Goal: Transaction & Acquisition: Purchase product/service

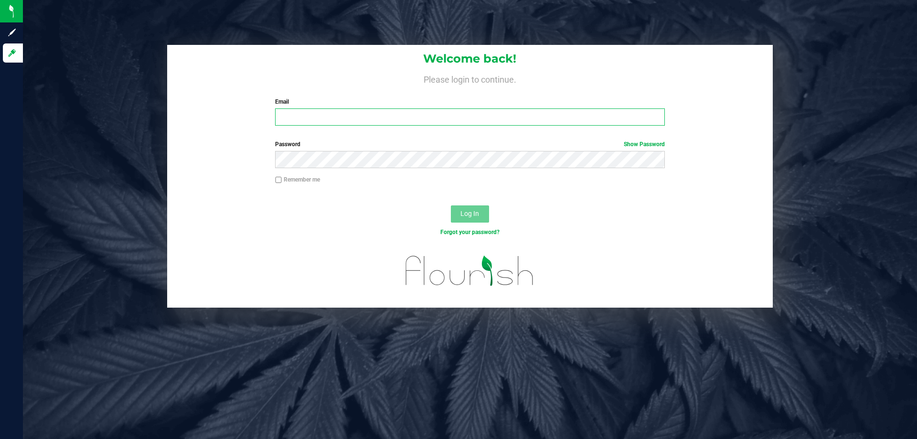
click at [294, 117] on input "Email" at bounding box center [469, 116] width 389 height 17
click at [347, 110] on input "asainthilaire@liveparallel.co" at bounding box center [469, 116] width 389 height 17
click at [346, 118] on input "asainthilaire@liveparallel.co" at bounding box center [469, 116] width 389 height 17
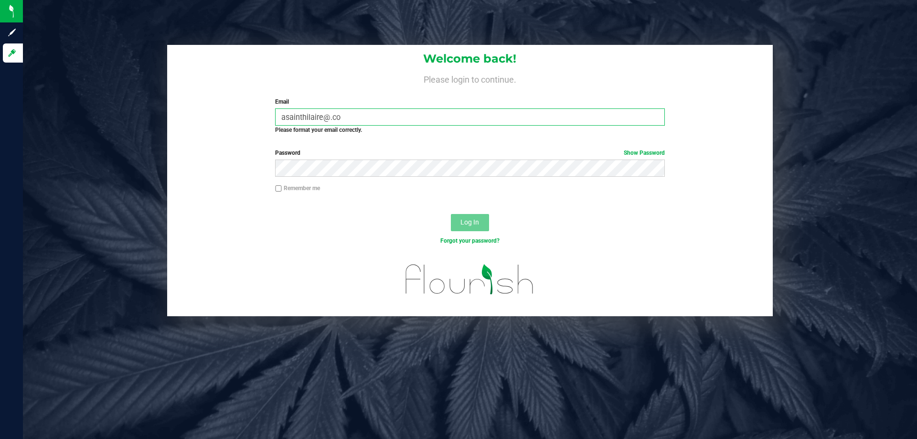
type input "asainthilaire@.co"
click at [300, 108] on div "Email asainthilaire@.co Required Please format your email correctly." at bounding box center [470, 115] width 404 height 37
click at [304, 114] on input "asainthilaire@.co" at bounding box center [469, 116] width 389 height 17
click at [305, 116] on input "asainthilaire@.co" at bounding box center [469, 116] width 389 height 17
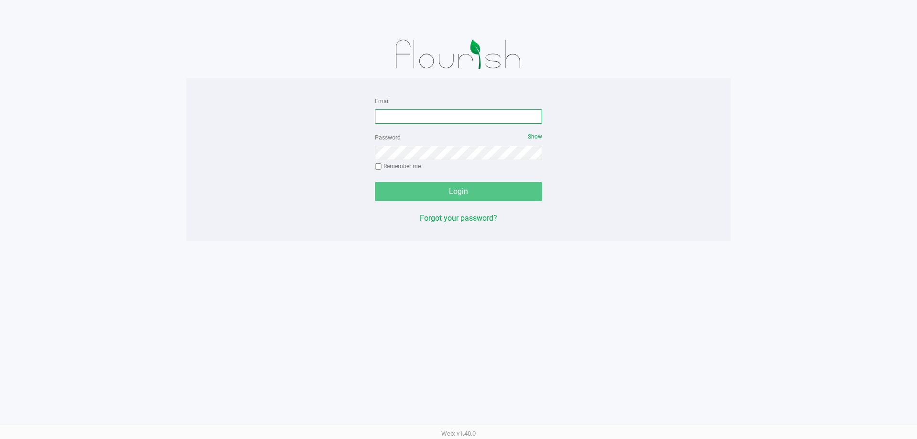
click at [477, 114] on input "Email" at bounding box center [458, 116] width 167 height 14
type input "asainthilaire@liveparallel.com"
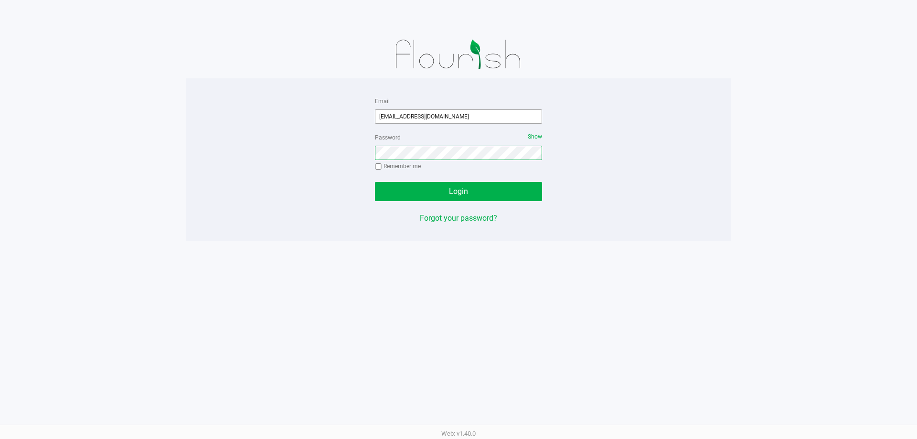
click at [375, 182] on button "Login" at bounding box center [458, 191] width 167 height 19
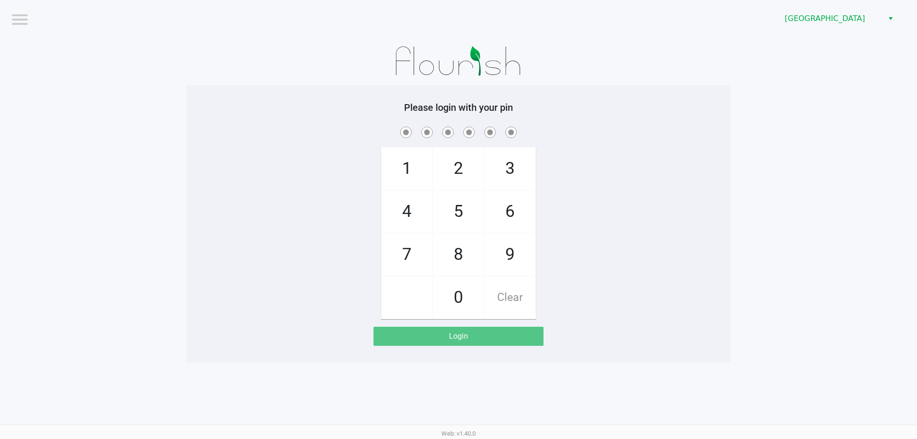
click at [701, 156] on div "1 4 7 2 5 8 0 3 6 9 Clear" at bounding box center [458, 222] width 545 height 194
click at [825, 21] on span "North Palm Beach WC" at bounding box center [831, 18] width 93 height 11
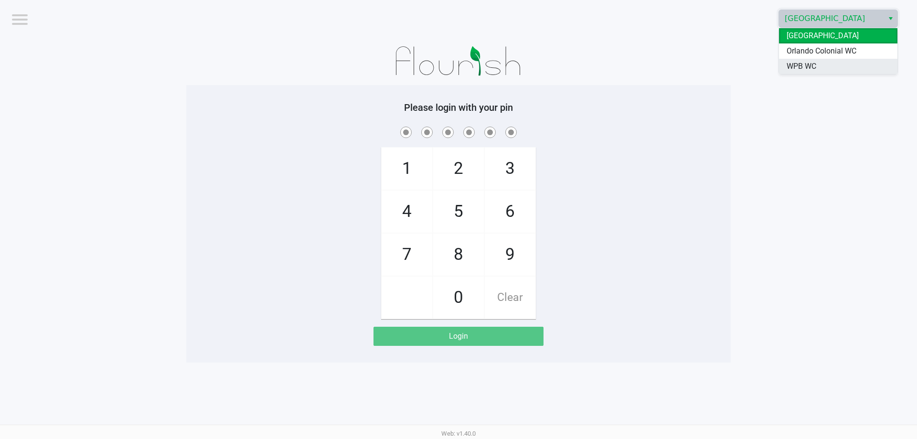
click at [813, 64] on span "WPB WC" at bounding box center [802, 66] width 30 height 11
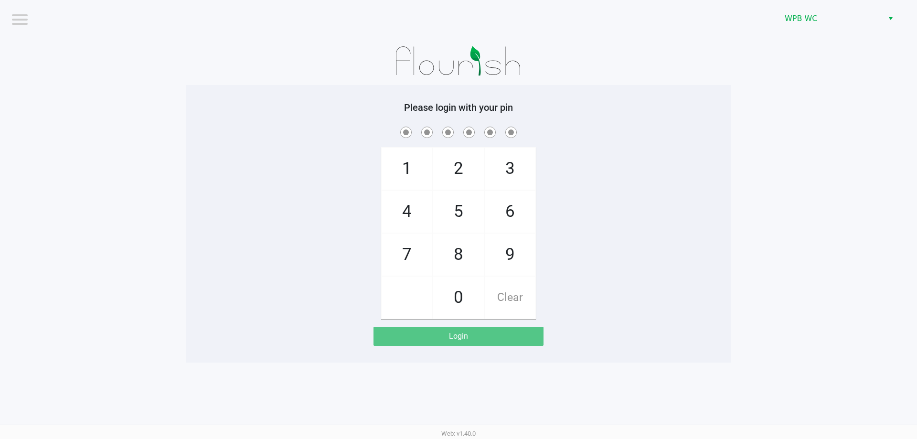
click at [802, 71] on app-pos-login-wrapper "Logout WPB WC Please login with your pin 1 4 7 2 5 8 0 3 6 9 Clear Login" at bounding box center [458, 181] width 917 height 363
click at [774, 133] on app-pos-login-wrapper "Logout WPB WC Please login with your pin 1 4 7 2 5 8 0 3 6 9 Clear Login" at bounding box center [458, 181] width 917 height 363
checkbox input "true"
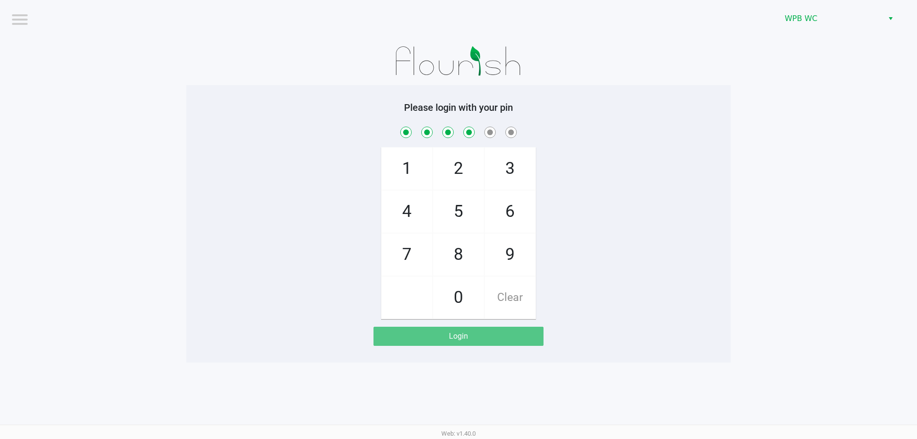
checkbox input "true"
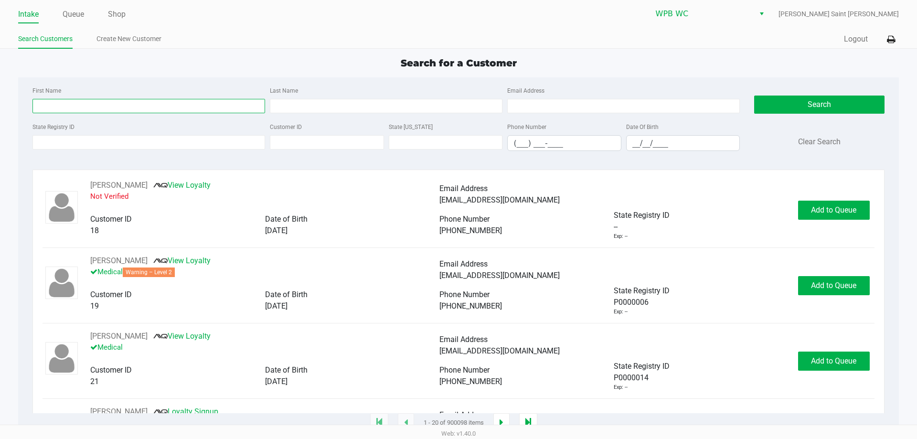
click at [135, 109] on input "First Name" at bounding box center [148, 106] width 233 height 14
type input "jamie"
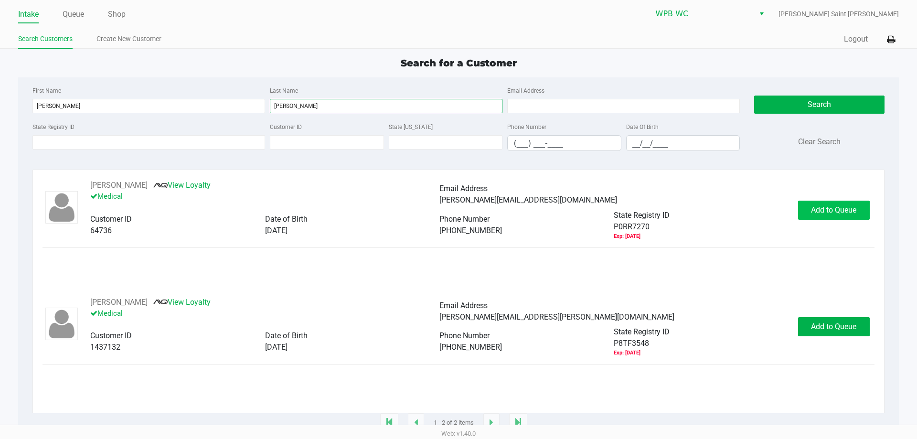
type input "hess"
click at [824, 209] on span "Add to Queue" at bounding box center [833, 209] width 45 height 9
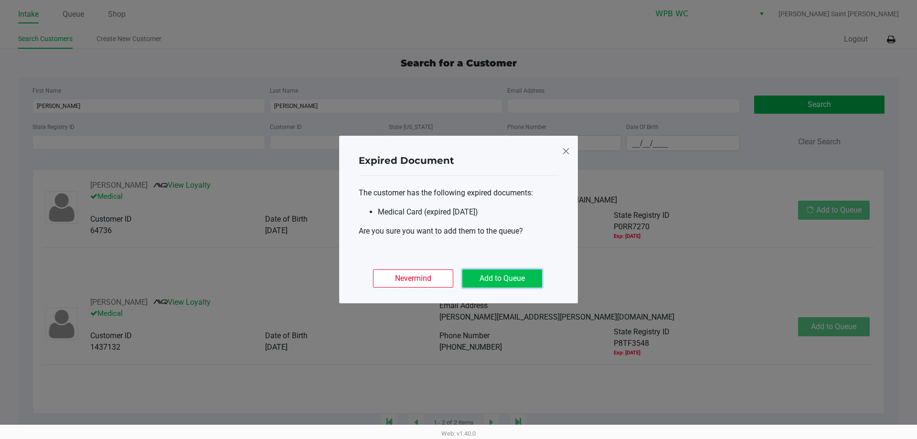
click at [516, 278] on button "Add to Queue" at bounding box center [502, 278] width 80 height 18
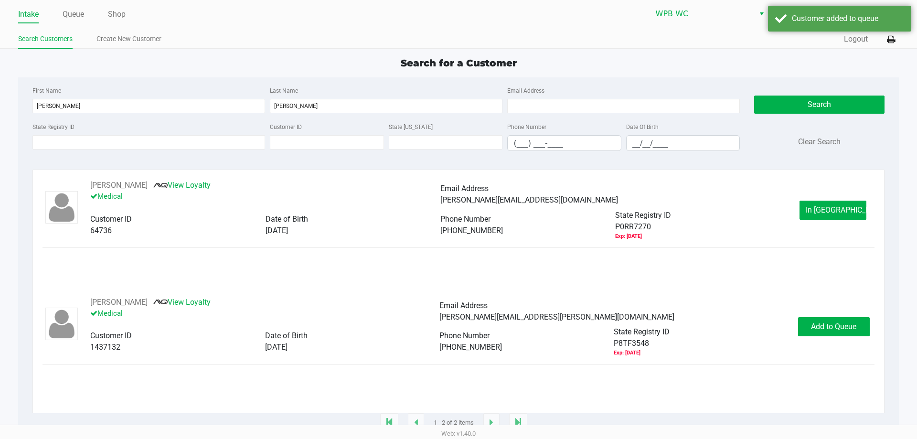
click at [806, 226] on div "JAMIE HESS View Loyalty Medical Email Address jamie@jamiehess.com Customer ID 6…" at bounding box center [459, 210] width 832 height 61
drag, startPoint x: 857, startPoint y: 190, endPoint x: 847, endPoint y: 198, distance: 12.6
click at [857, 190] on div "JAMIE HESS View Loyalty Medical Email Address jamie@jamiehess.com Customer ID 6…" at bounding box center [459, 210] width 832 height 61
click at [833, 212] on span "In Queue" at bounding box center [846, 209] width 80 height 9
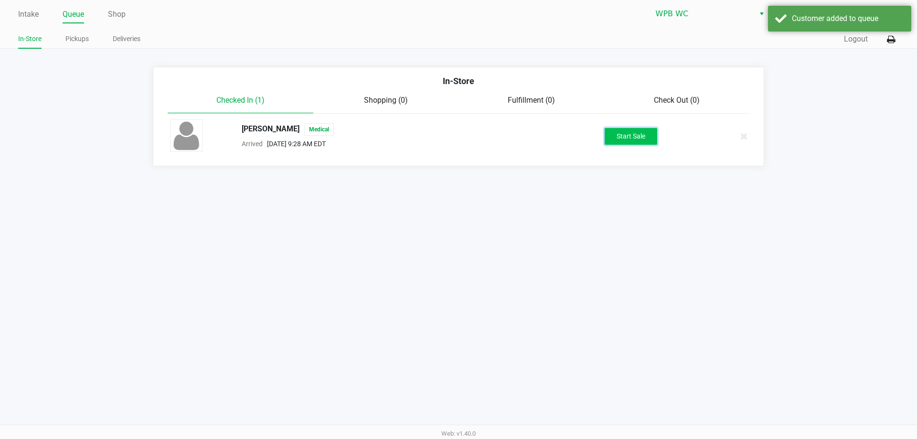
click at [644, 140] on button "Start Sale" at bounding box center [631, 136] width 53 height 17
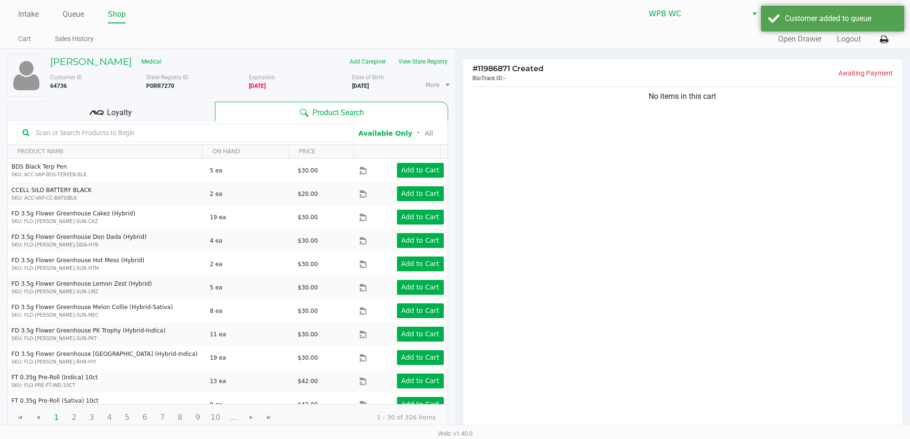
click at [416, 71] on div "Customer ID 64736 State Registry ID P0RR7270 Expiration 02/13/2020 More Date of…" at bounding box center [249, 83] width 412 height 28
click at [421, 64] on button "View State Registry" at bounding box center [420, 61] width 56 height 15
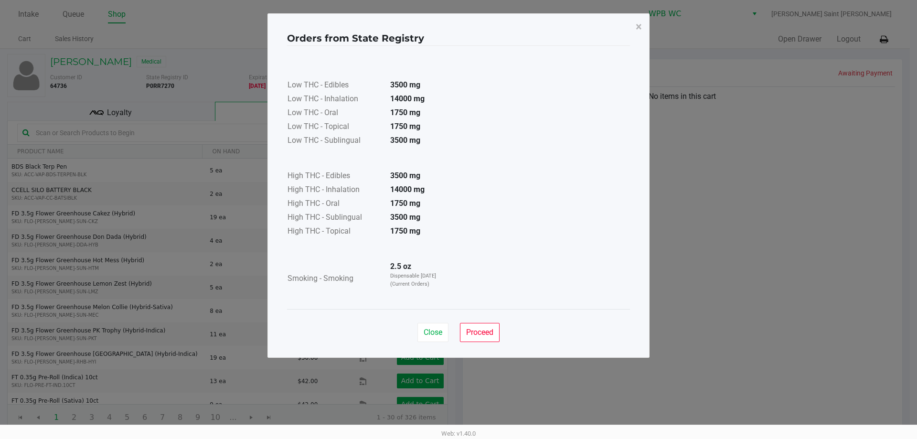
click at [421, 64] on td at bounding box center [368, 67] width 163 height 21
drag, startPoint x: 432, startPoint y: 320, endPoint x: 437, endPoint y: 326, distance: 8.0
click at [432, 322] on div "Close Proceed" at bounding box center [458, 328] width 343 height 39
drag, startPoint x: 437, startPoint y: 326, endPoint x: 520, endPoint y: 278, distance: 96.3
click at [437, 326] on button "Close" at bounding box center [433, 332] width 31 height 19
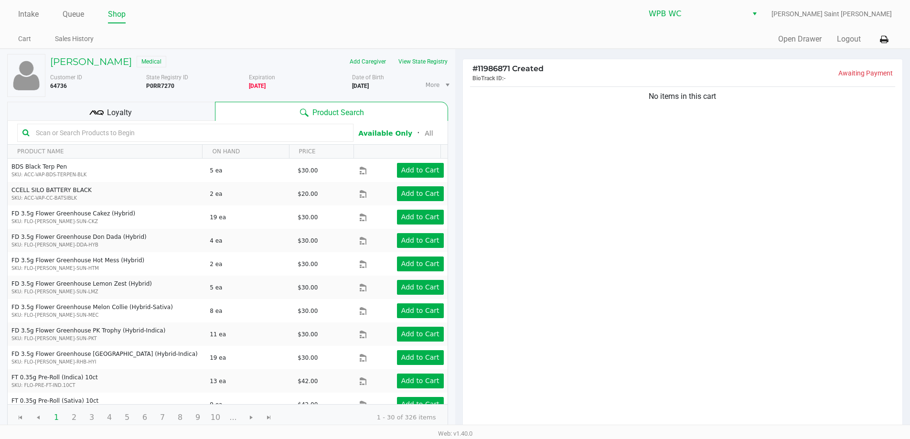
drag, startPoint x: 547, startPoint y: 268, endPoint x: 554, endPoint y: 262, distance: 8.1
click at [550, 265] on div "Low THC - Edibles 3500 mg Low THC - Inhalation 14000 mg Low THC - Oral 1750 mg …" at bounding box center [455, 153] width 343 height 240
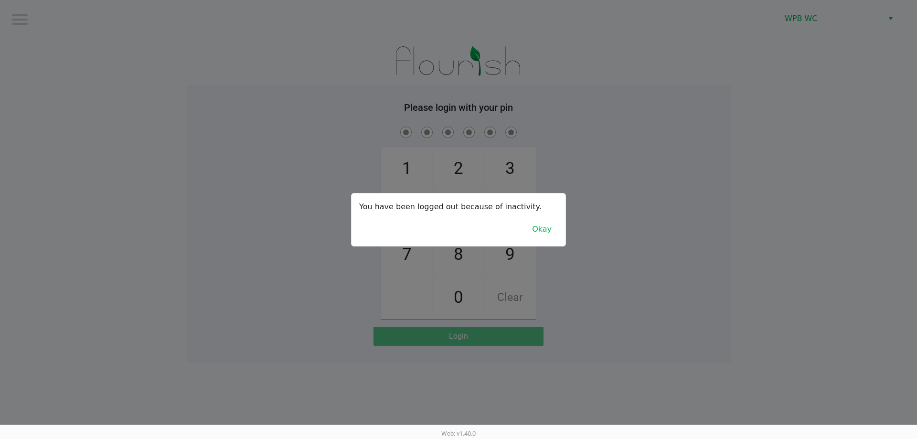
click at [842, 185] on div at bounding box center [458, 219] width 917 height 439
checkbox input "true"
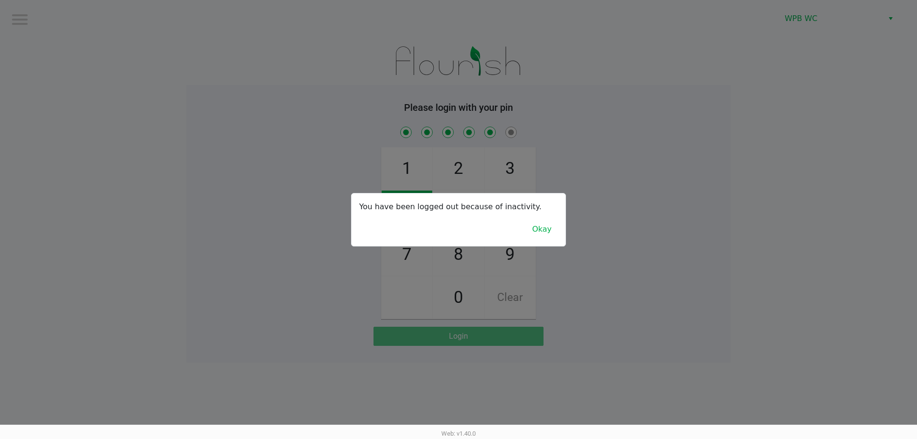
checkbox input "true"
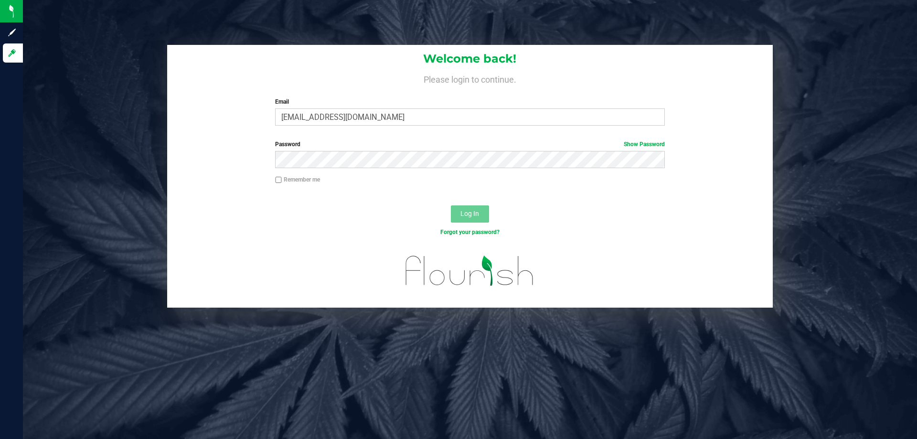
type input "[EMAIL_ADDRESS][DOMAIN_NAME]"
click at [451, 205] on button "Log In" at bounding box center [470, 213] width 38 height 17
